Goal: Information Seeking & Learning: Check status

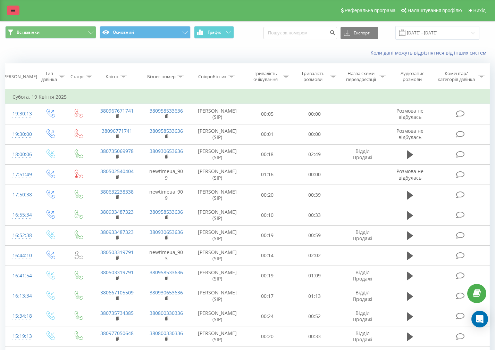
click at [17, 14] on link at bounding box center [13, 11] width 12 height 10
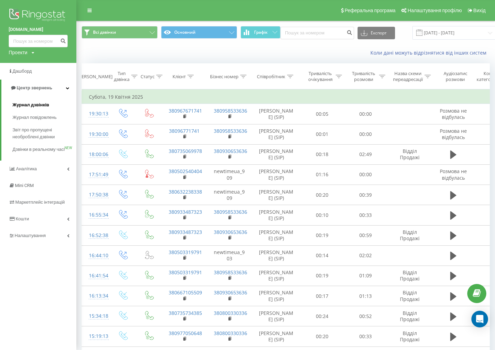
click at [20, 104] on span "Журнал дзвінків" at bounding box center [30, 104] width 37 height 7
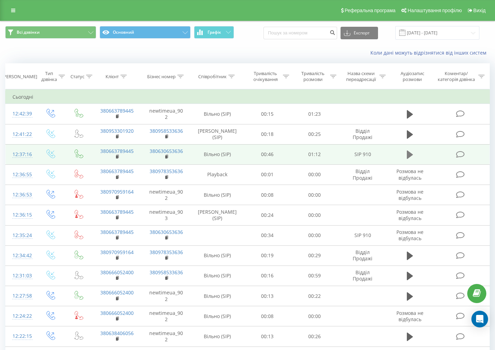
click at [408, 155] on icon at bounding box center [410, 154] width 6 height 8
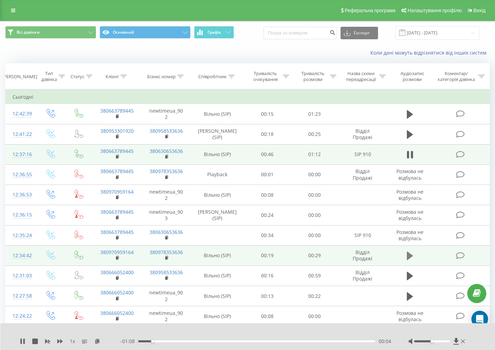
click at [410, 250] on button at bounding box center [410, 255] width 10 height 10
click at [117, 258] on rect at bounding box center [117, 257] width 2 height 3
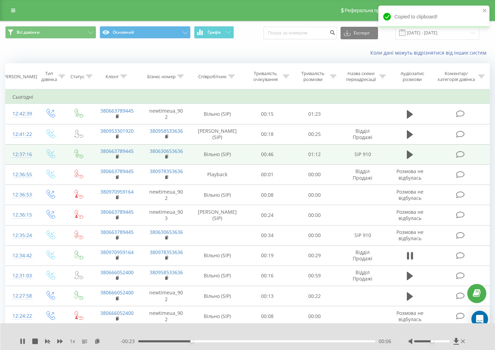
click at [27, 342] on div "1 x" at bounding box center [70, 340] width 101 height 7
click at [23, 342] on icon at bounding box center [23, 341] width 1 height 6
click at [307, 29] on input at bounding box center [301, 33] width 74 height 12
paste input "+38 050 332 87 85"
click at [290, 33] on input "+38 050 332 87 85" at bounding box center [301, 33] width 74 height 12
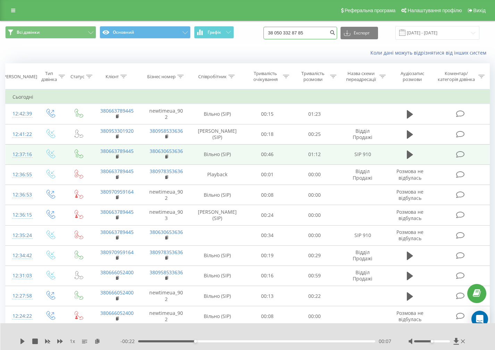
type input "38 050 332 87 85"
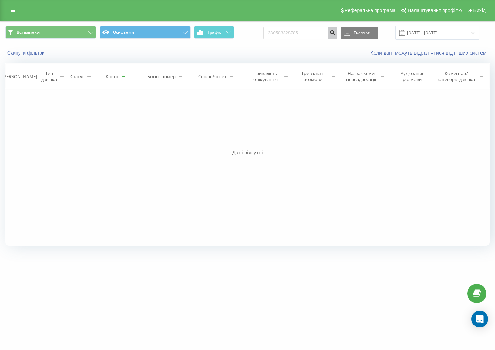
click at [335, 32] on button "submit" at bounding box center [332, 33] width 9 height 12
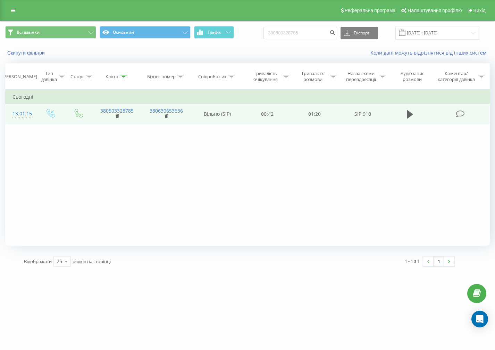
click at [402, 113] on td at bounding box center [409, 114] width 45 height 20
click at [411, 114] on icon at bounding box center [410, 114] width 6 height 8
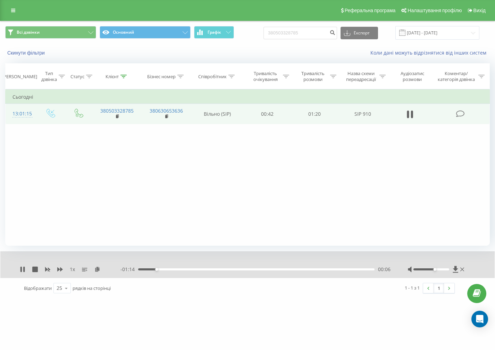
click at [436, 269] on div at bounding box center [432, 269] width 36 height 2
click at [22, 270] on icon at bounding box center [20, 269] width 1 height 6
click at [7, 9] on link at bounding box center [13, 11] width 12 height 10
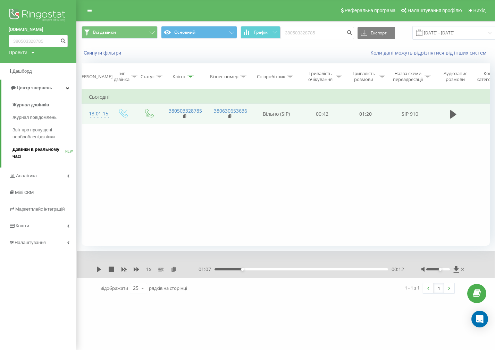
drag, startPoint x: 39, startPoint y: 150, endPoint x: 39, endPoint y: 147, distance: 3.5
click at [39, 150] on span "Дзвінки в реальному часі" at bounding box center [38, 153] width 53 height 14
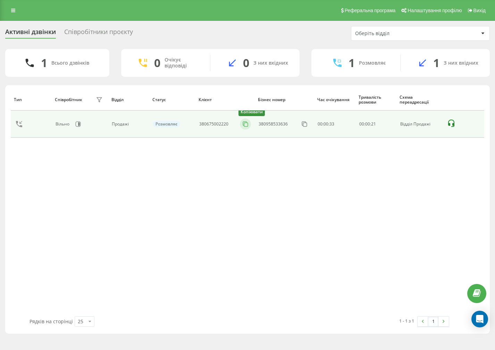
click at [244, 123] on icon at bounding box center [245, 123] width 7 height 7
